Goal: Navigation & Orientation: Find specific page/section

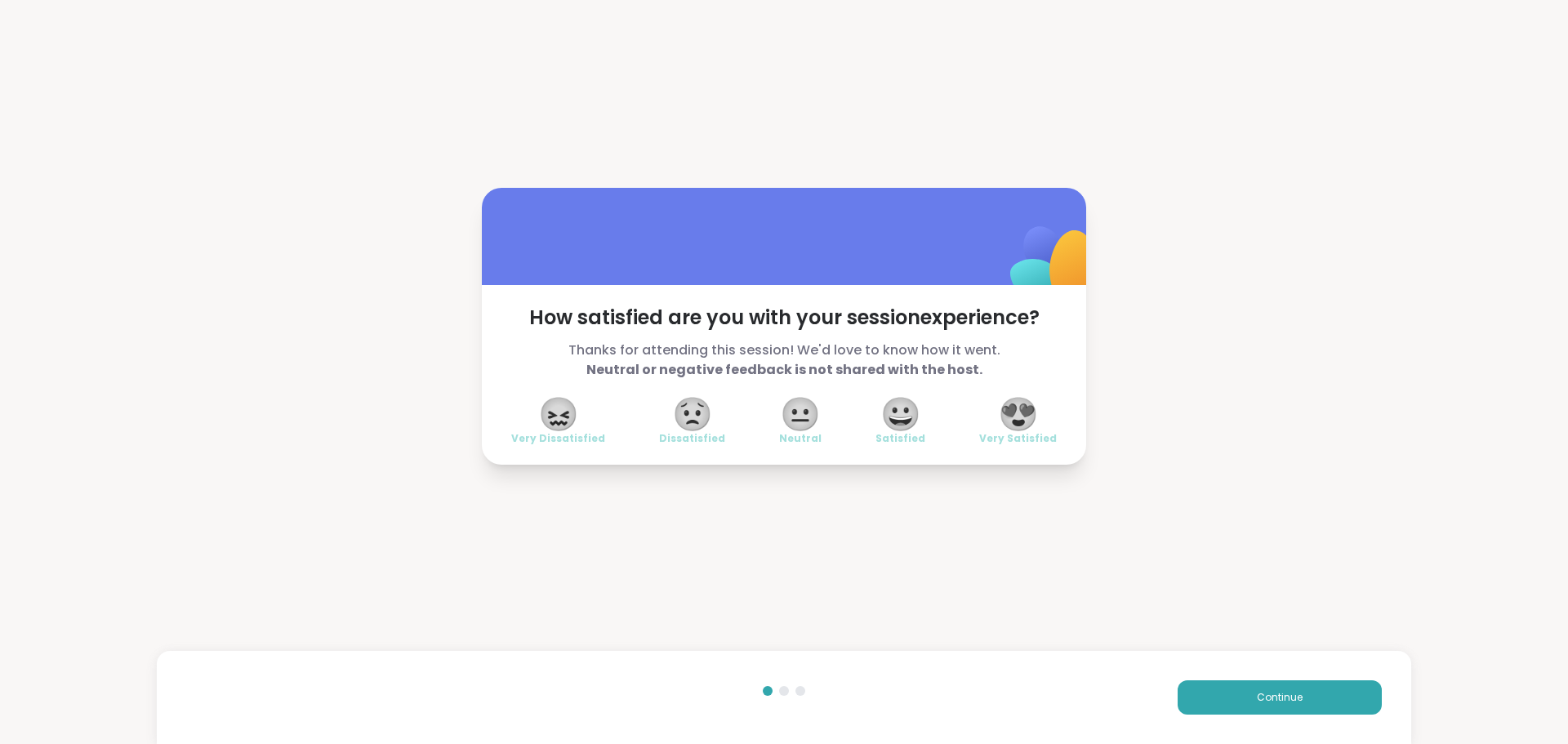
click at [1014, 409] on span "😍" at bounding box center [1017, 415] width 41 height 30
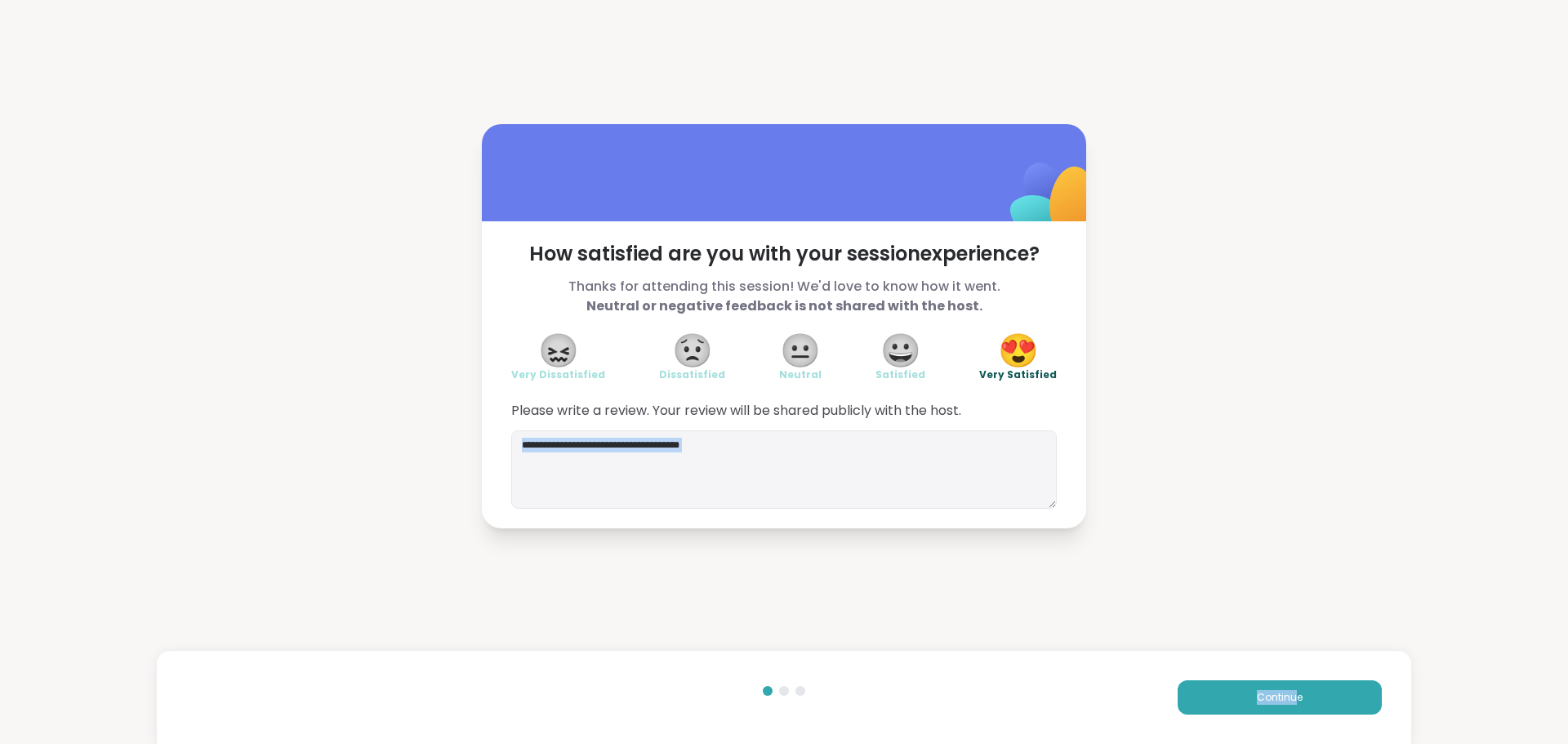
drag, startPoint x: 1203, startPoint y: 652, endPoint x: 1291, endPoint y: 721, distance: 111.8
click at [1290, 652] on div "How satisfied are you with your session experience? Thanks for attending this s…" at bounding box center [784, 326] width 1568 height 652
click at [1286, 699] on span "Continue" at bounding box center [1279, 697] width 46 height 15
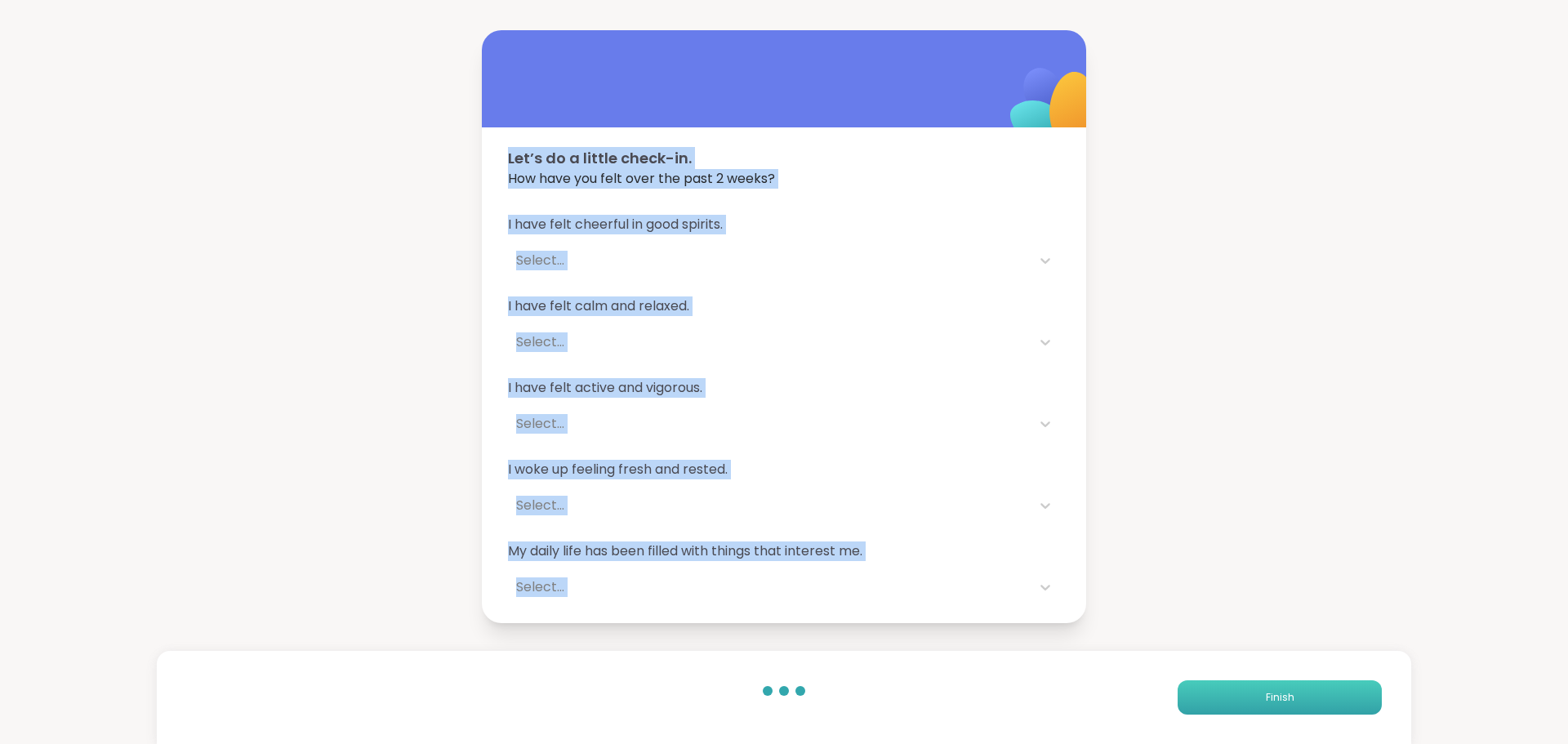
click at [1286, 699] on button "Finish" at bounding box center [1279, 697] width 204 height 35
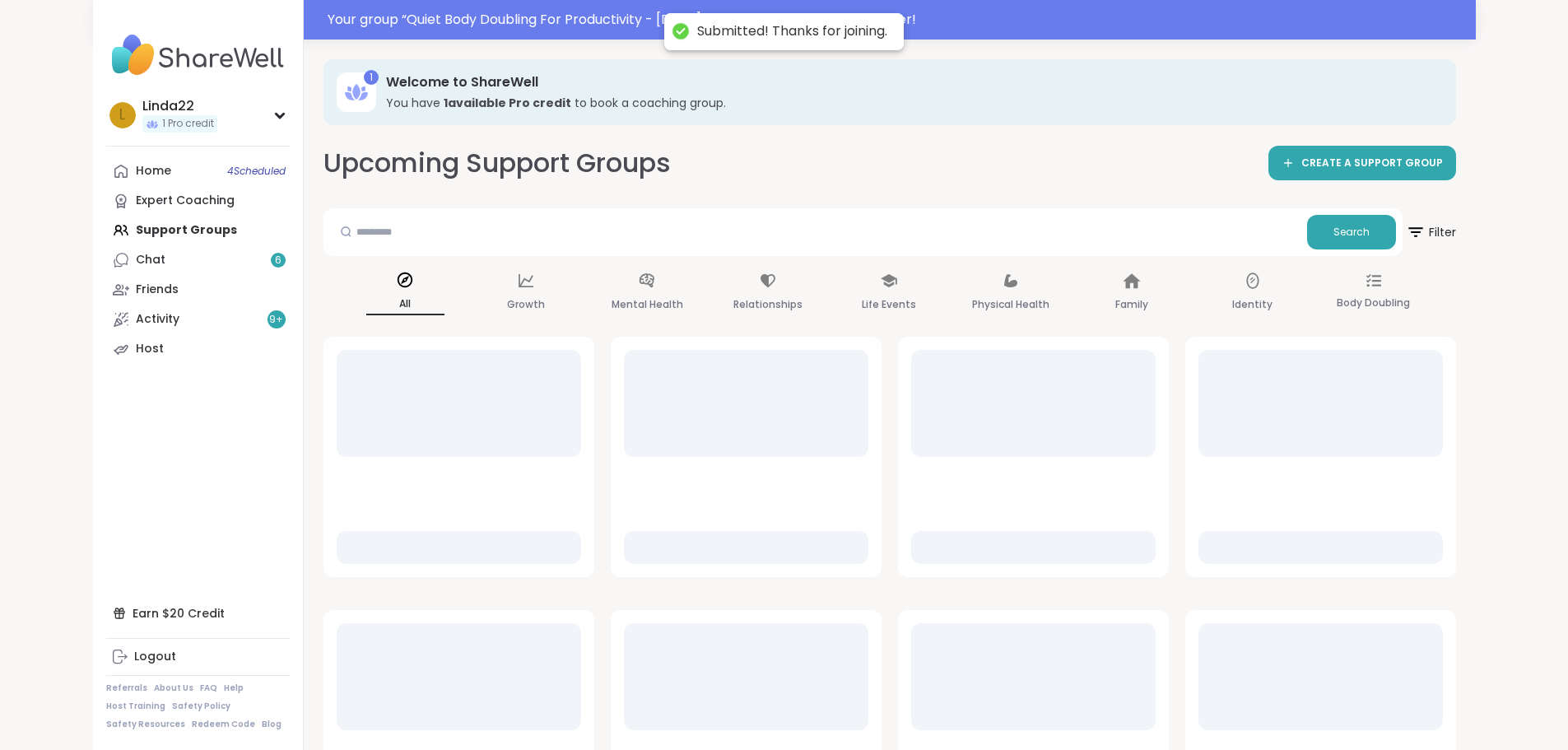
click at [701, 96] on h3 "You have 1 available Pro credit to book a coaching group." at bounding box center [910, 103] width 1047 height 17
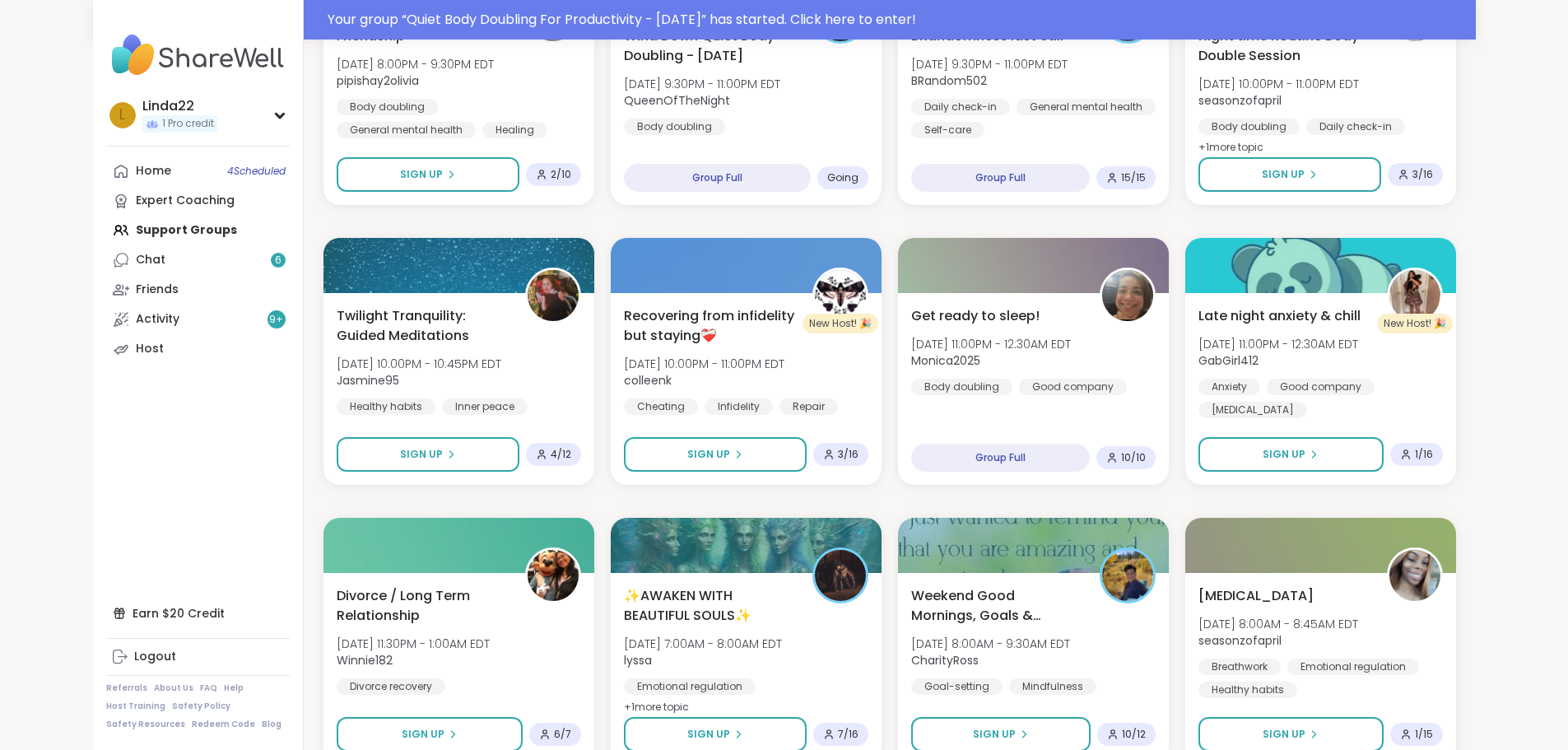
scroll to position [2140, 0]
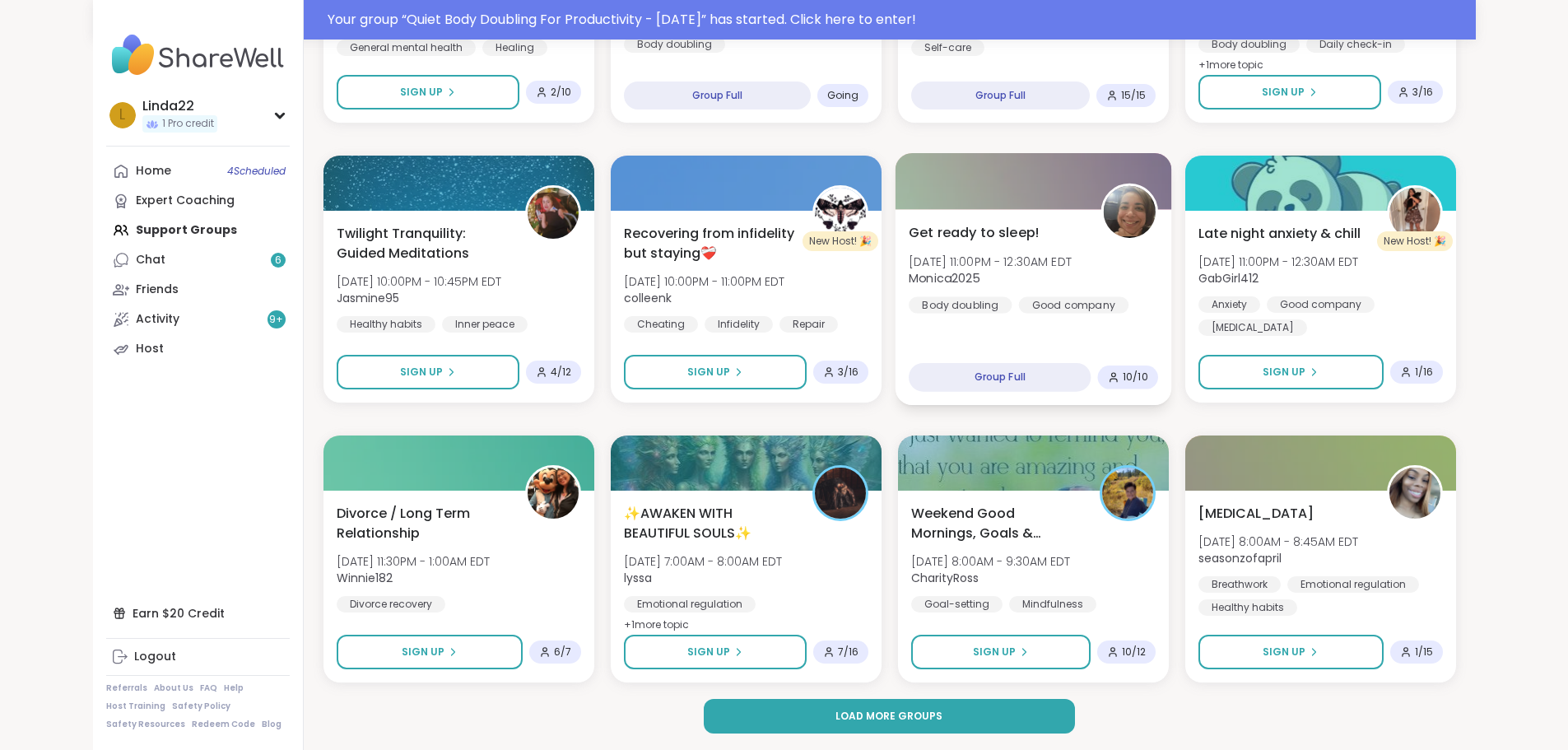
click at [973, 190] on div at bounding box center [1032, 181] width 276 height 56
click at [1032, 179] on div at bounding box center [1032, 181] width 276 height 56
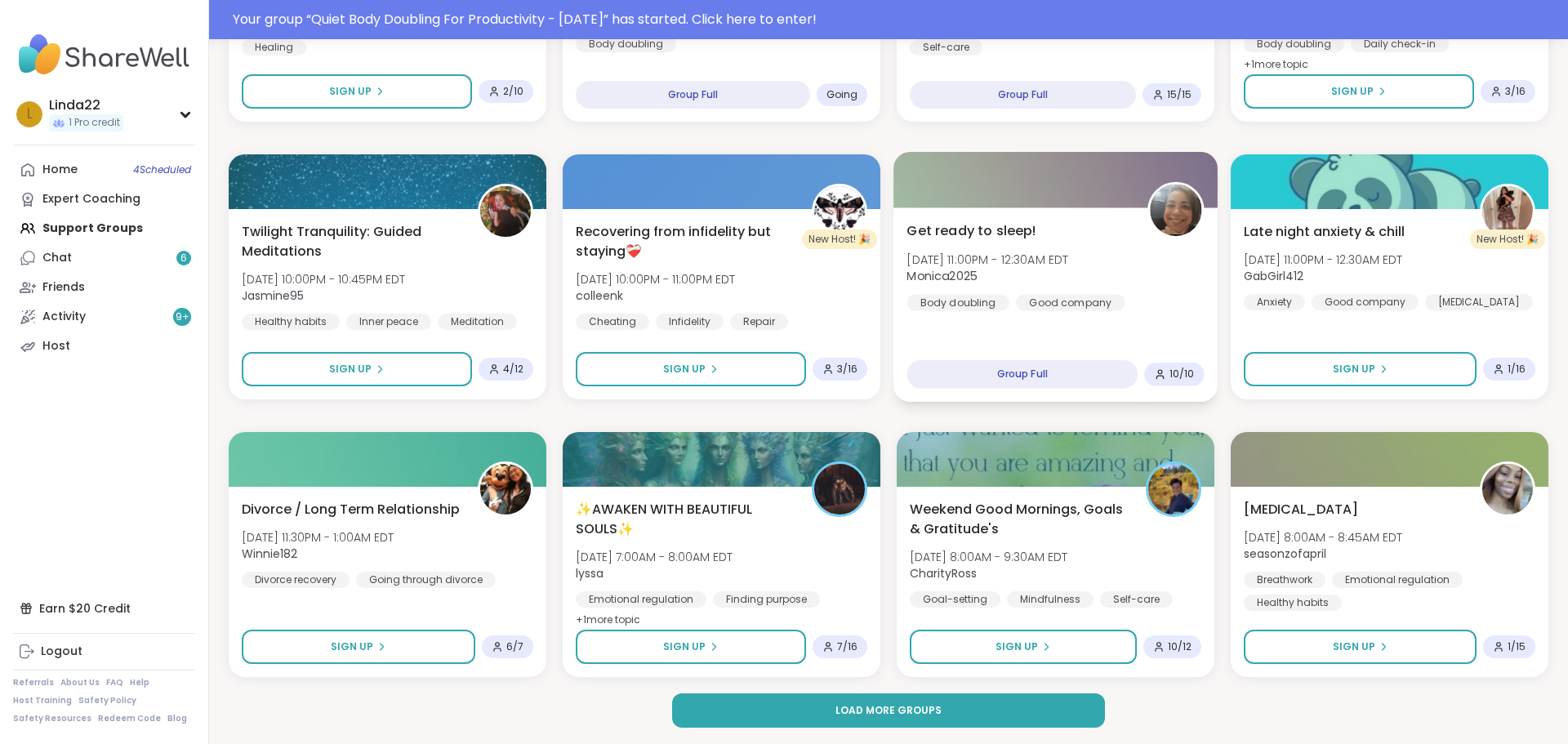
click at [1024, 177] on div at bounding box center [1056, 179] width 324 height 55
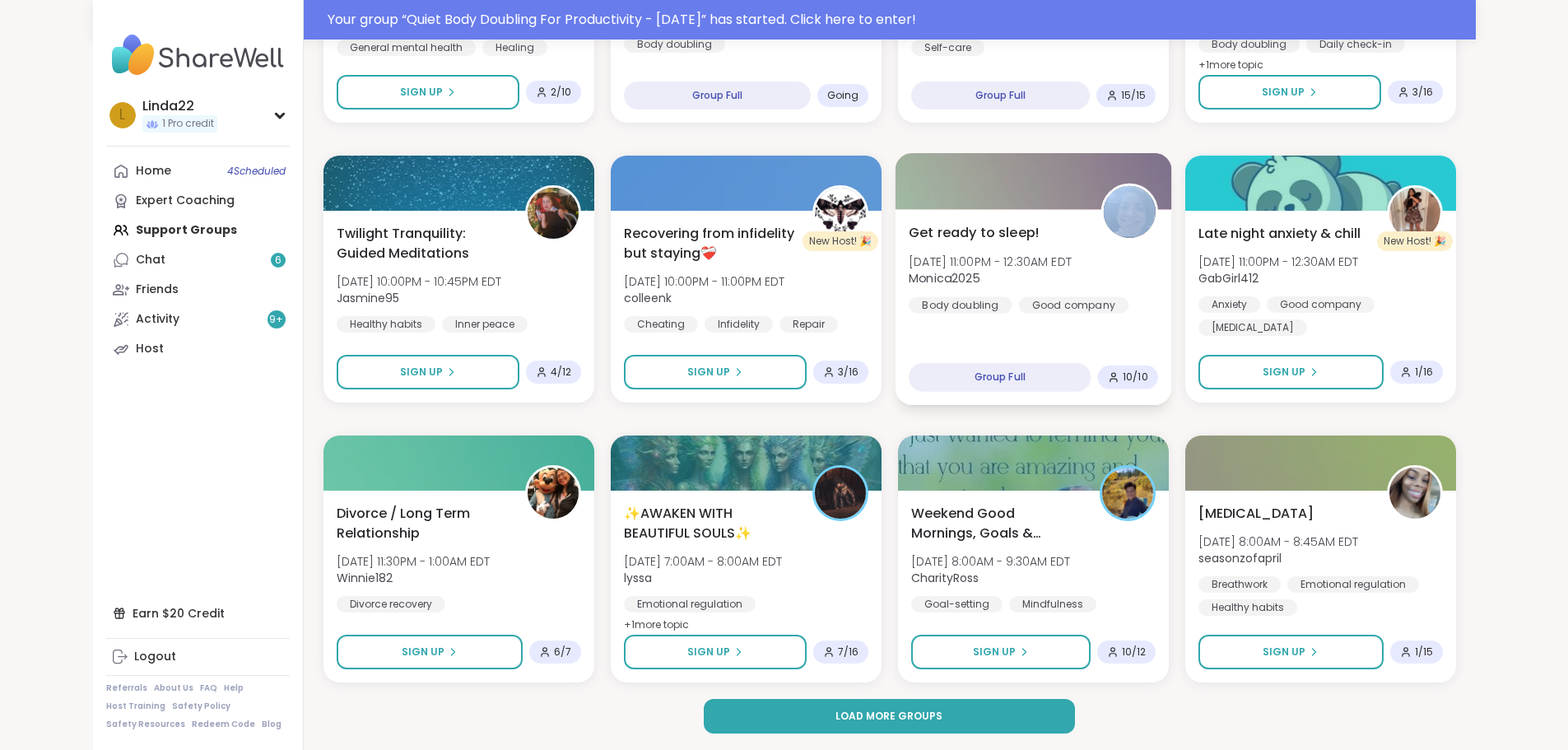
click at [1051, 188] on div at bounding box center [1032, 181] width 276 height 56
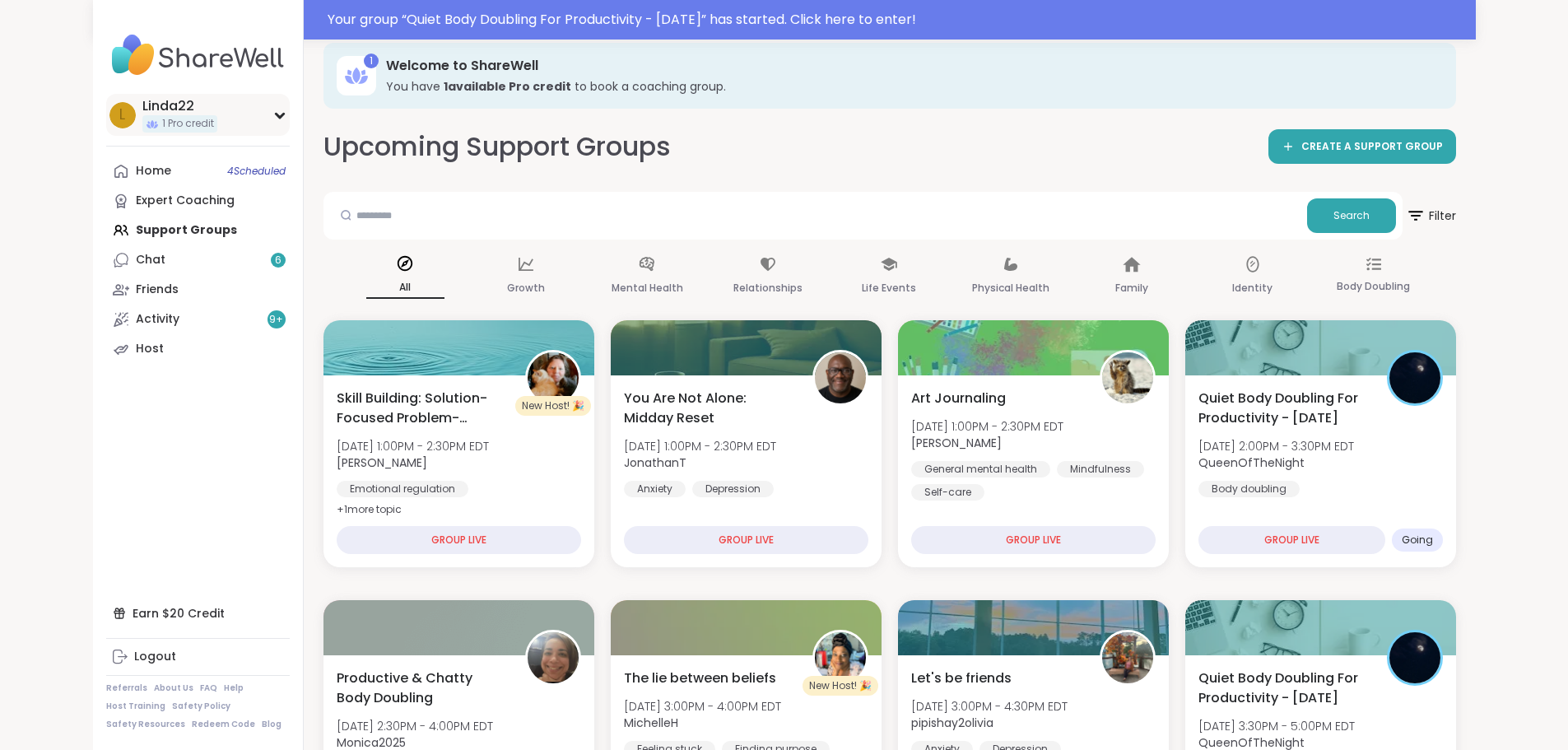
click at [157, 120] on div "L Linda22 1 Pro credit" at bounding box center [197, 115] width 184 height 42
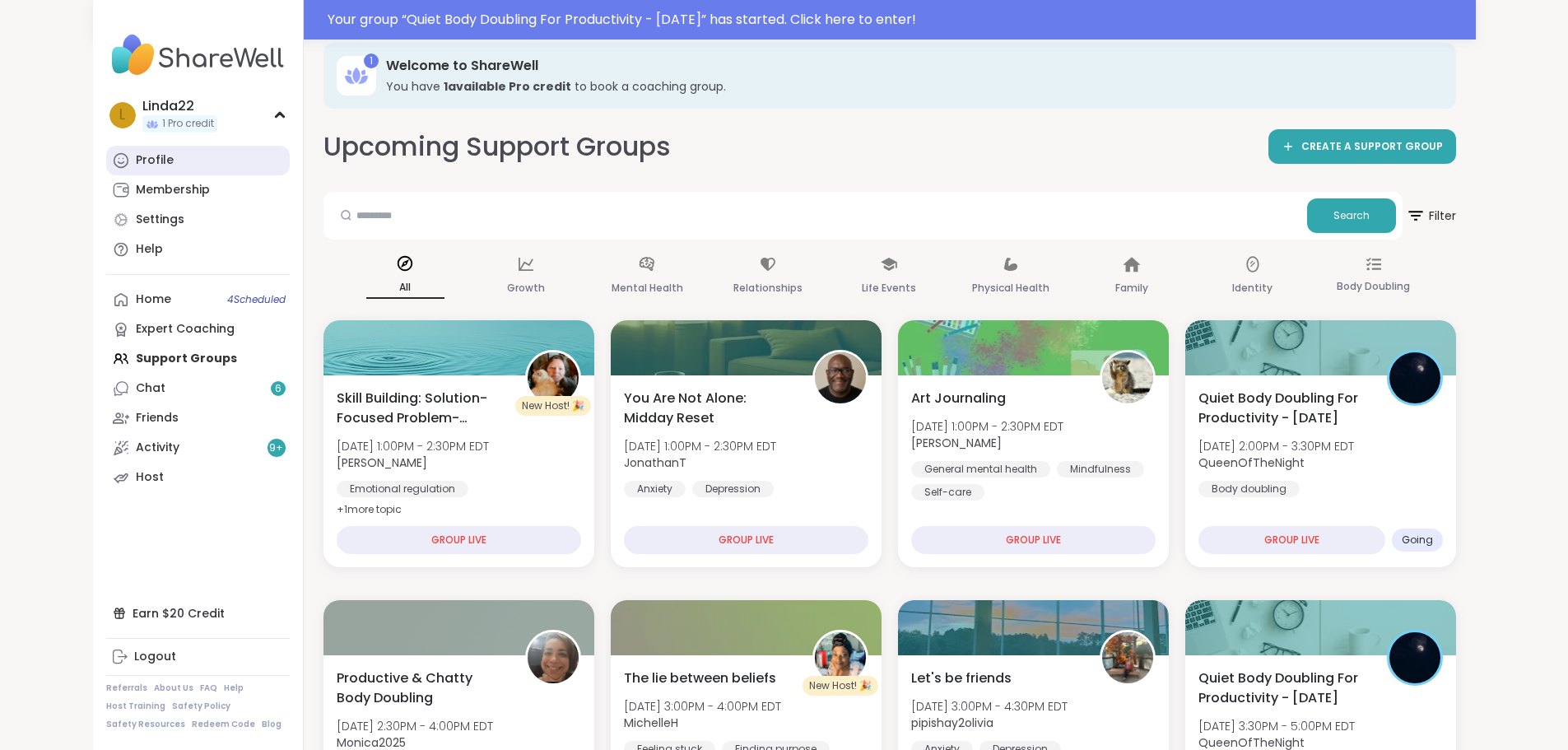
click at [131, 149] on link "Profile" at bounding box center [197, 161] width 184 height 30
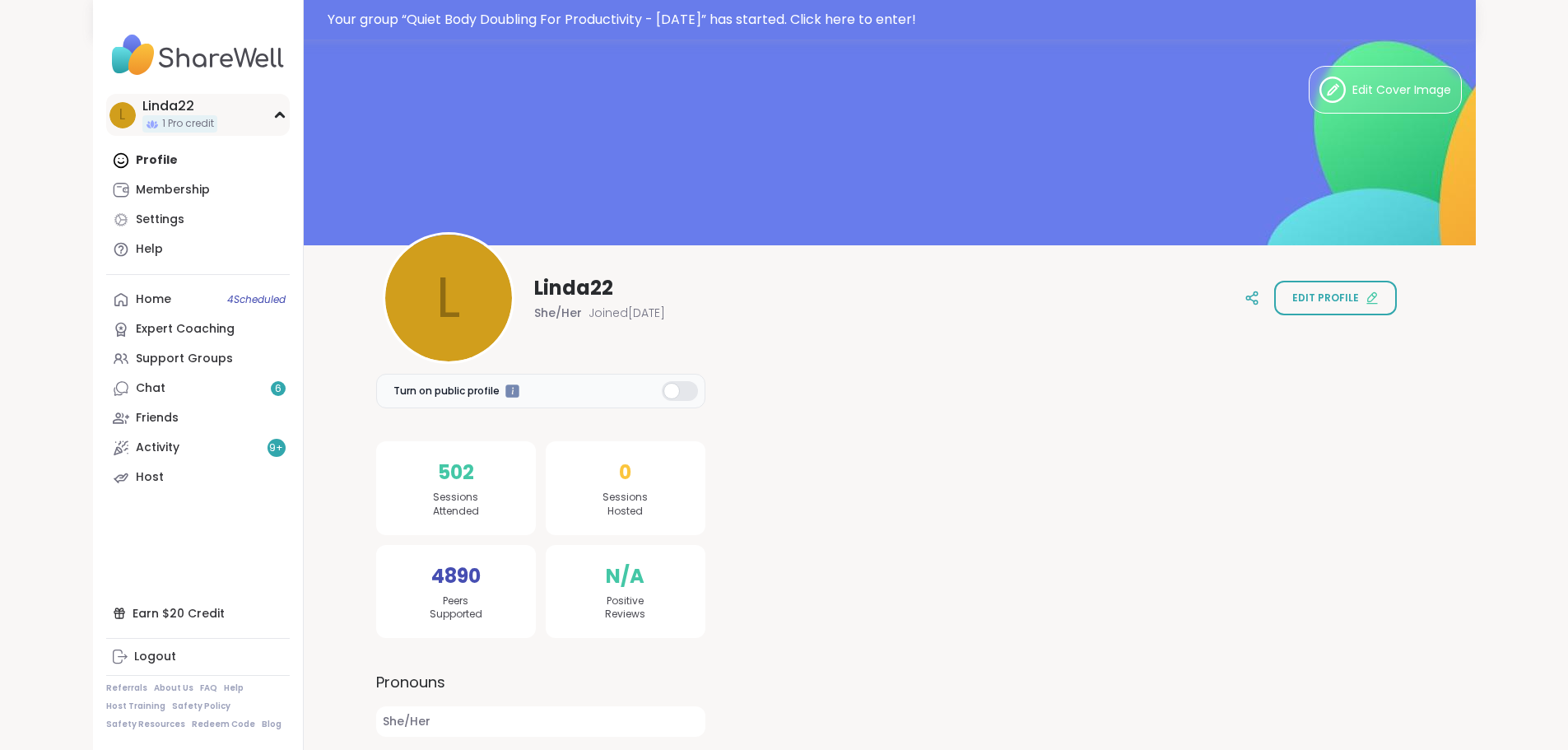
click at [136, 111] on div "L Linda22 1 Pro credit" at bounding box center [197, 115] width 184 height 42
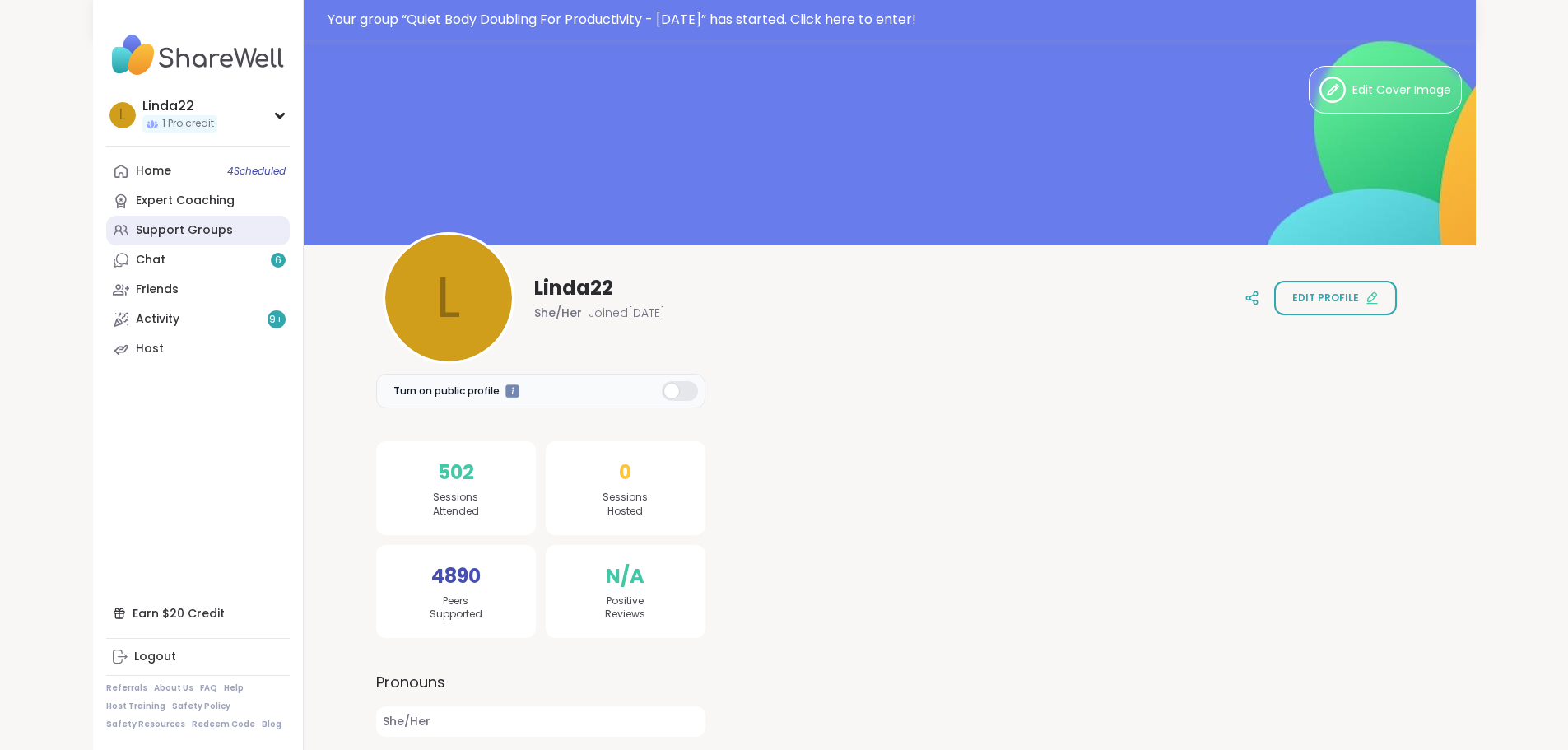
click at [136, 228] on div "Support Groups" at bounding box center [184, 230] width 97 height 17
